Goal: Task Accomplishment & Management: Manage account settings

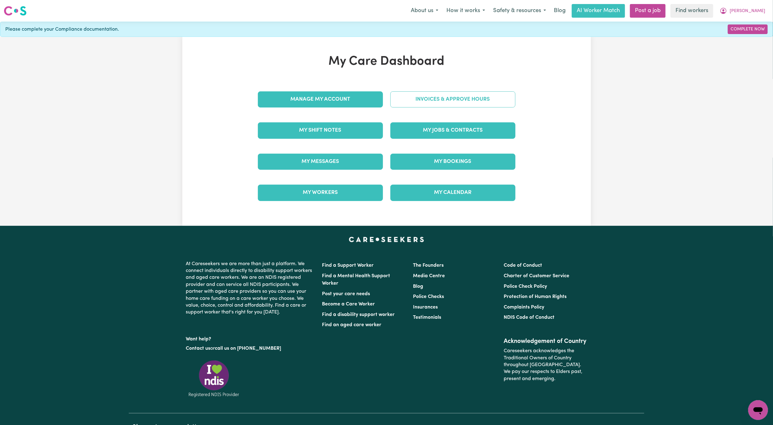
click at [439, 92] on link "Invoices & Approve Hours" at bounding box center [453, 99] width 125 height 16
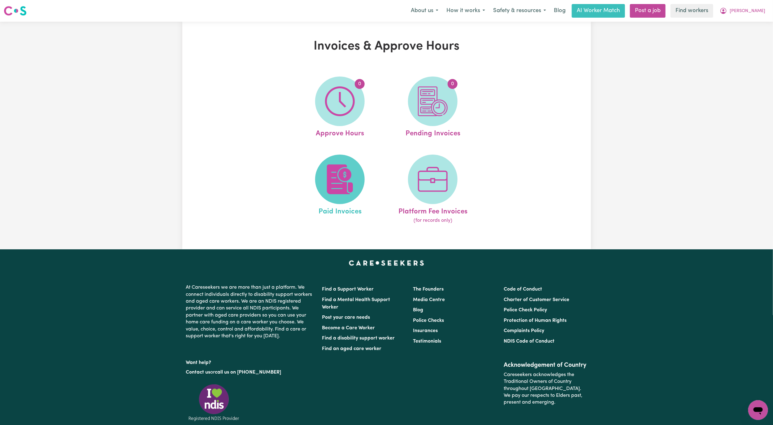
click at [333, 162] on span at bounding box center [340, 180] width 50 height 50
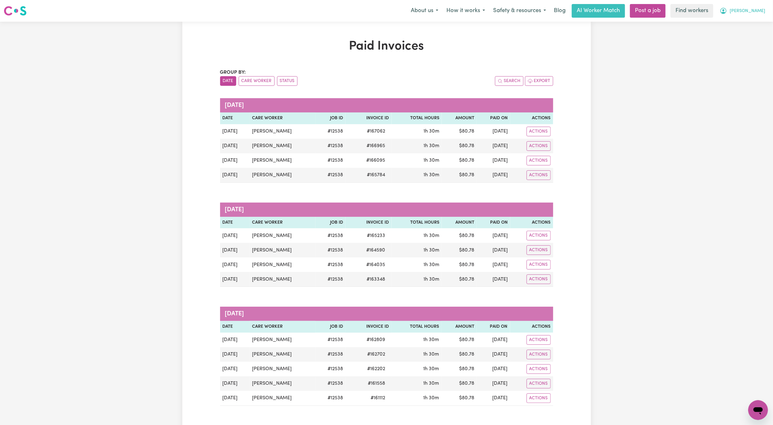
click at [750, 7] on button "[PERSON_NAME]" at bounding box center [743, 10] width 54 height 13
click at [735, 24] on link "My Dashboard" at bounding box center [744, 24] width 49 height 12
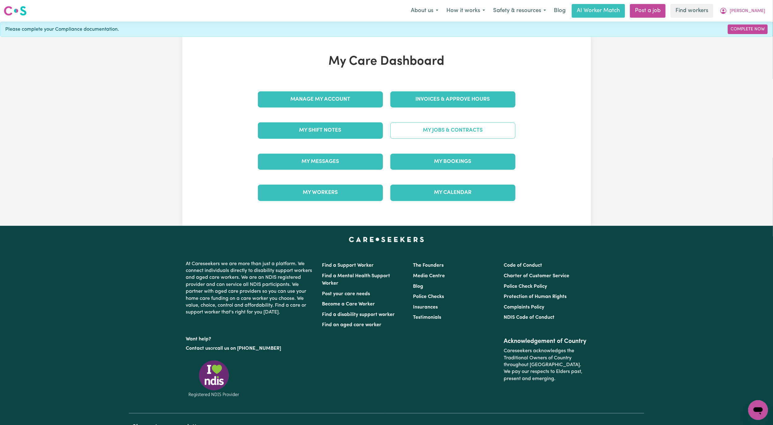
click at [482, 134] on link "My Jobs & Contracts" at bounding box center [453, 130] width 125 height 16
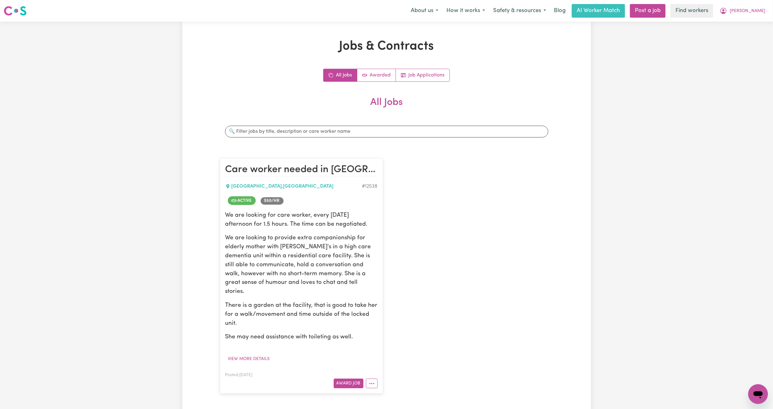
click at [756, 22] on div "Jobs & Contracts All Jobs Awarded Job Applications All Jobs Search jobs Care wo…" at bounding box center [386, 227] width 773 height 410
click at [757, 13] on span "[PERSON_NAME]" at bounding box center [748, 11] width 36 height 7
click at [740, 36] on link "Logout" at bounding box center [744, 36] width 49 height 12
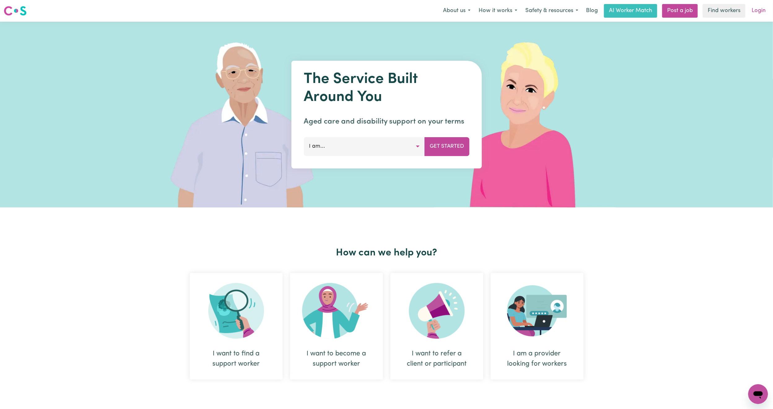
click at [764, 16] on link "Login" at bounding box center [758, 11] width 21 height 14
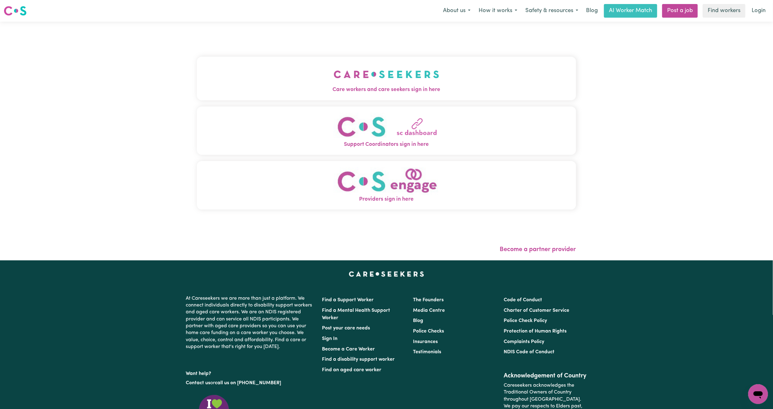
click at [223, 76] on button "Care workers and care seekers sign in here" at bounding box center [386, 78] width 379 height 43
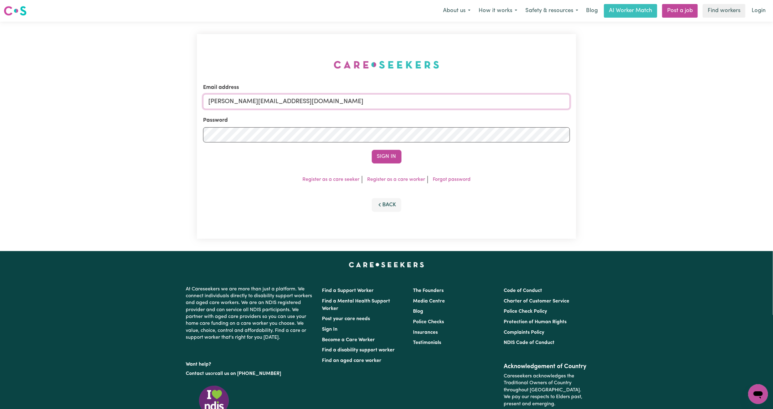
click at [280, 104] on input "[PERSON_NAME][EMAIL_ADDRESS][DOMAIN_NAME]" at bounding box center [386, 101] width 367 height 15
drag, startPoint x: 240, startPoint y: 102, endPoint x: 390, endPoint y: 111, distance: 149.8
click at [390, 111] on form "Email address [EMAIL_ADDRESS][PERSON_NAME][DOMAIN_NAME] Password Sign In" at bounding box center [386, 124] width 367 height 80
type input "superuser~[PERSON_NAME][EMAIL_ADDRESS][PERSON_NAME][DOMAIN_NAME]"
click at [376, 150] on button "Sign In" at bounding box center [387, 157] width 30 height 14
